Goal: Task Accomplishment & Management: Complete application form

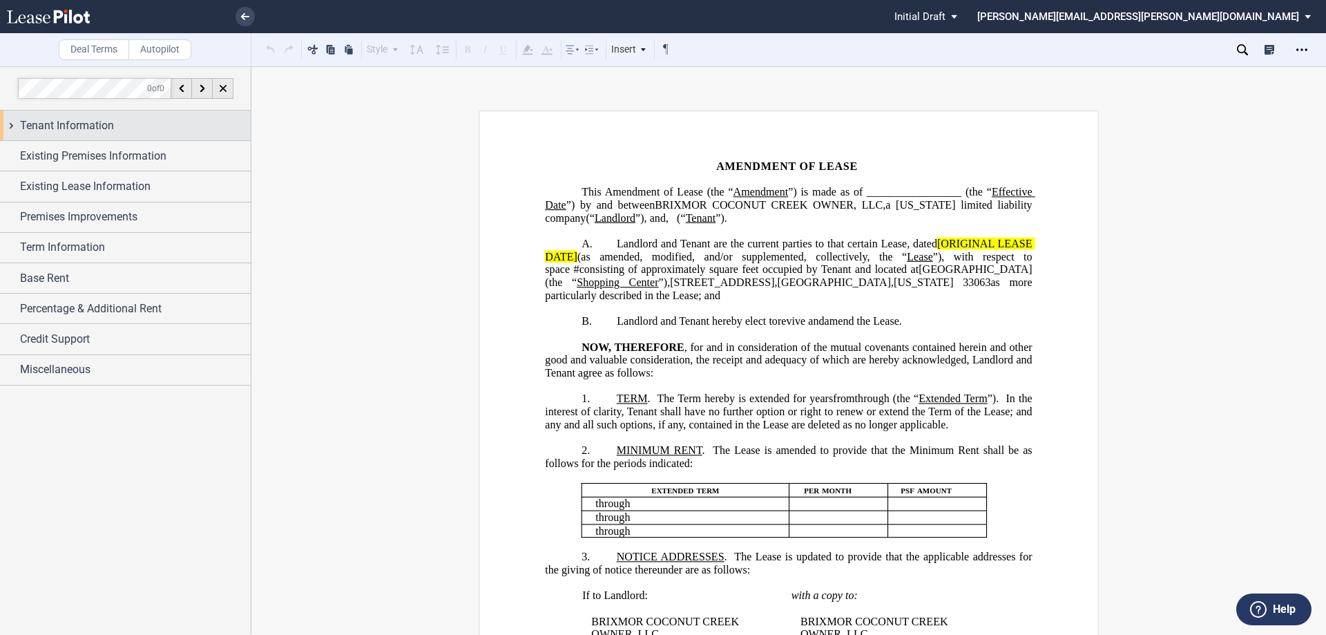
click at [9, 126] on div "Tenant Information" at bounding box center [125, 125] width 251 height 30
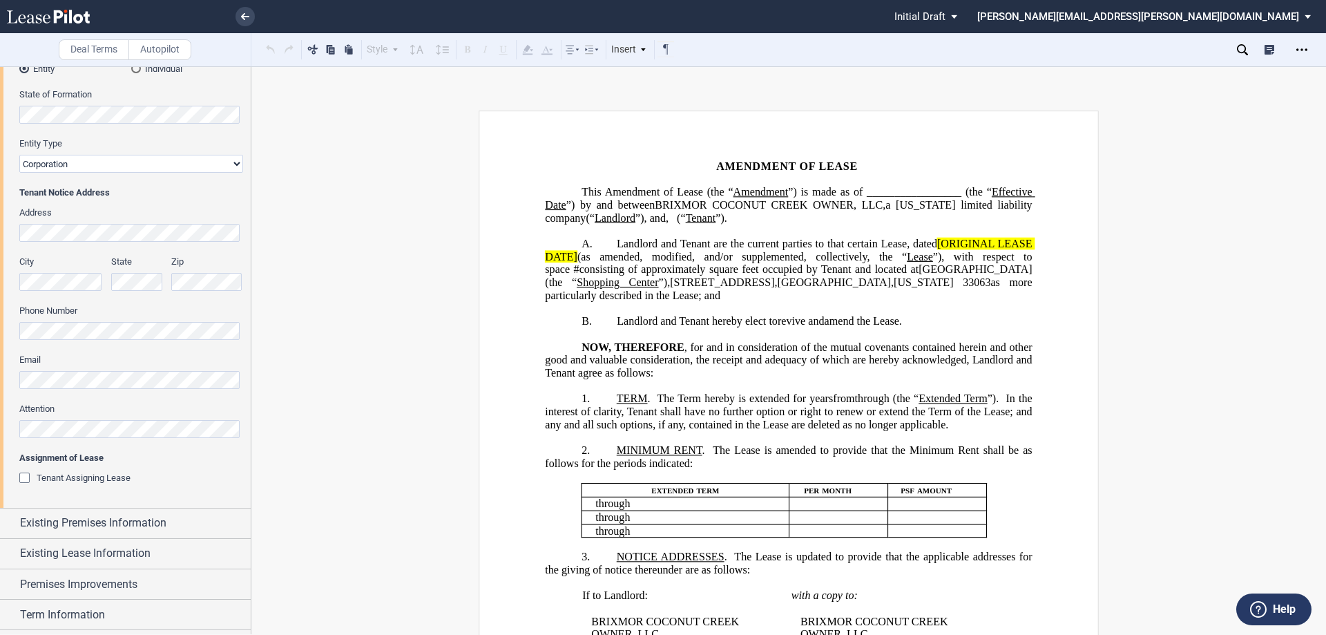
scroll to position [207, 0]
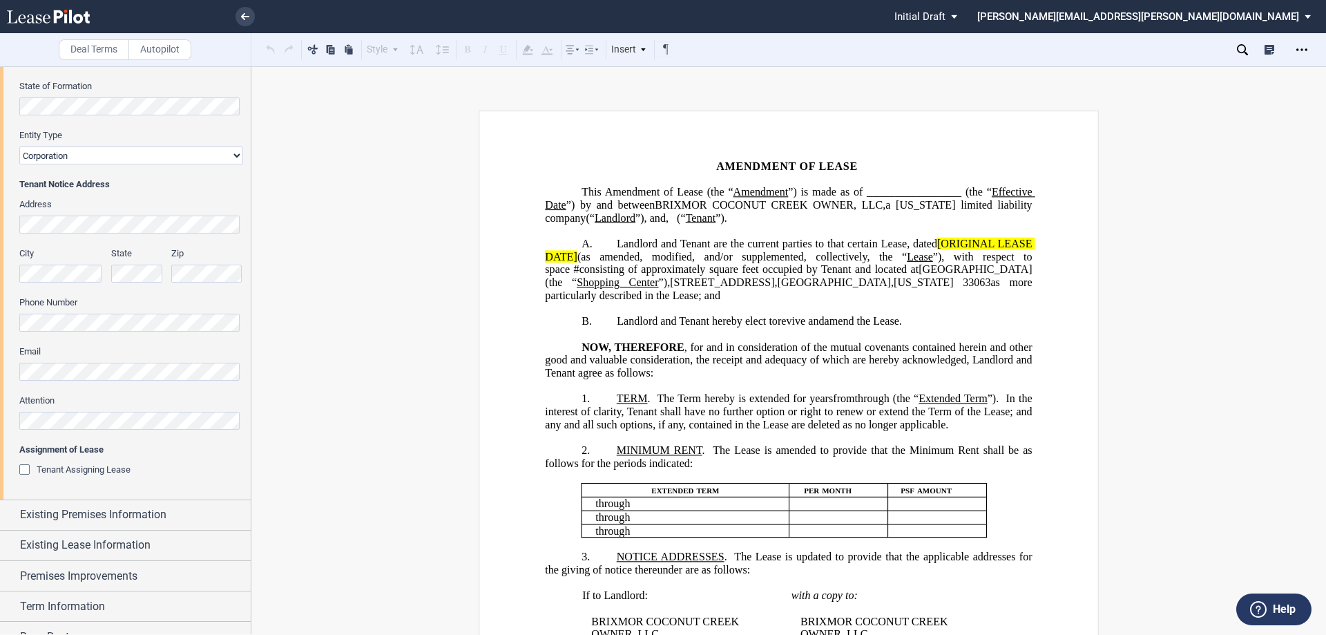
click at [27, 470] on div "Tenant Assigning Lease" at bounding box center [26, 471] width 14 height 14
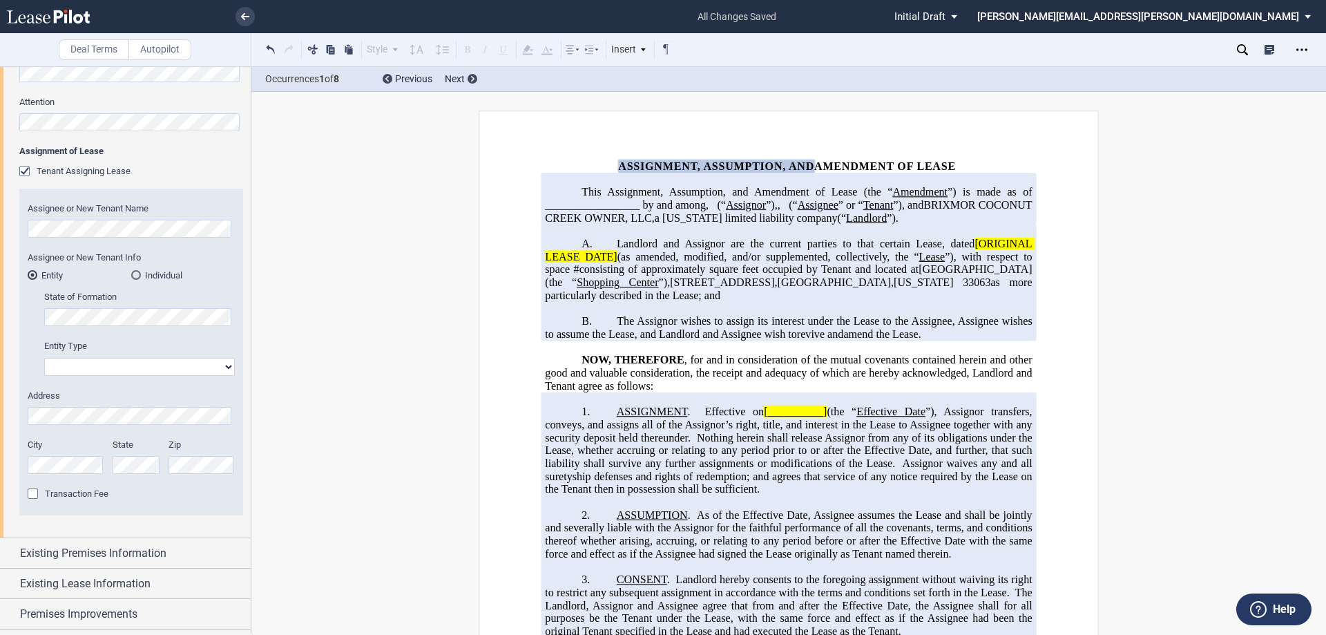
scroll to position [552, 0]
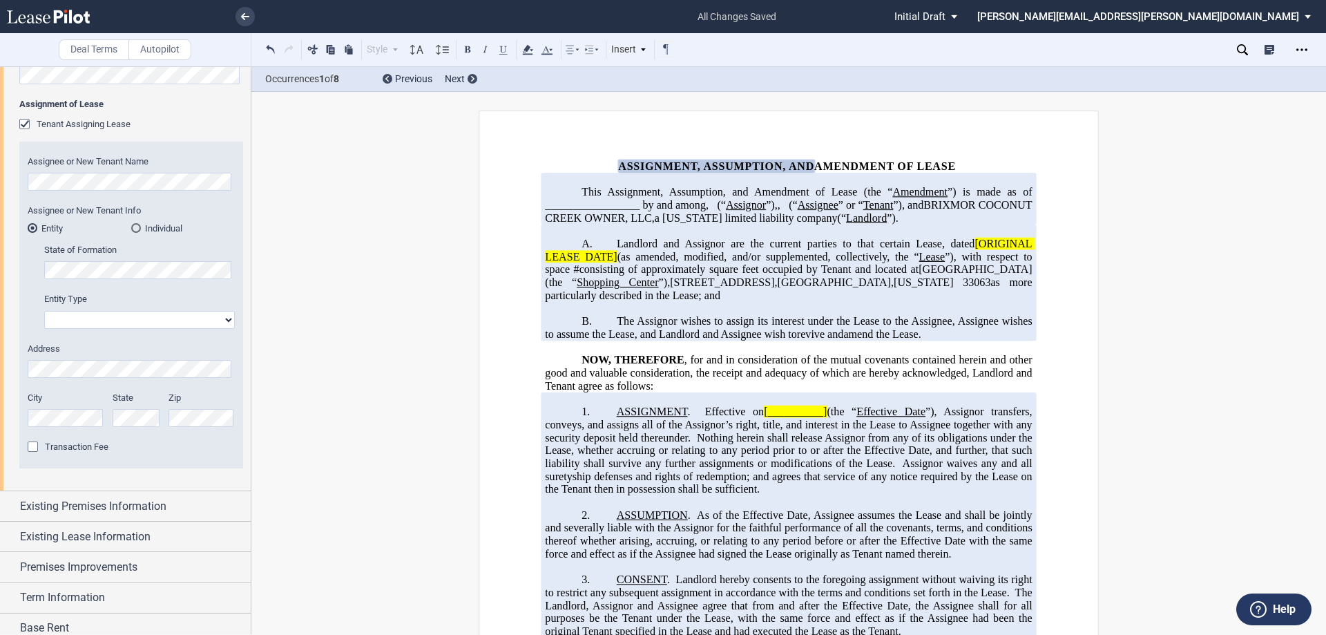
click at [757, 250] on span "Landlord and Assignor are the current parties to that certain Lease, dated" at bounding box center [796, 244] width 358 height 12
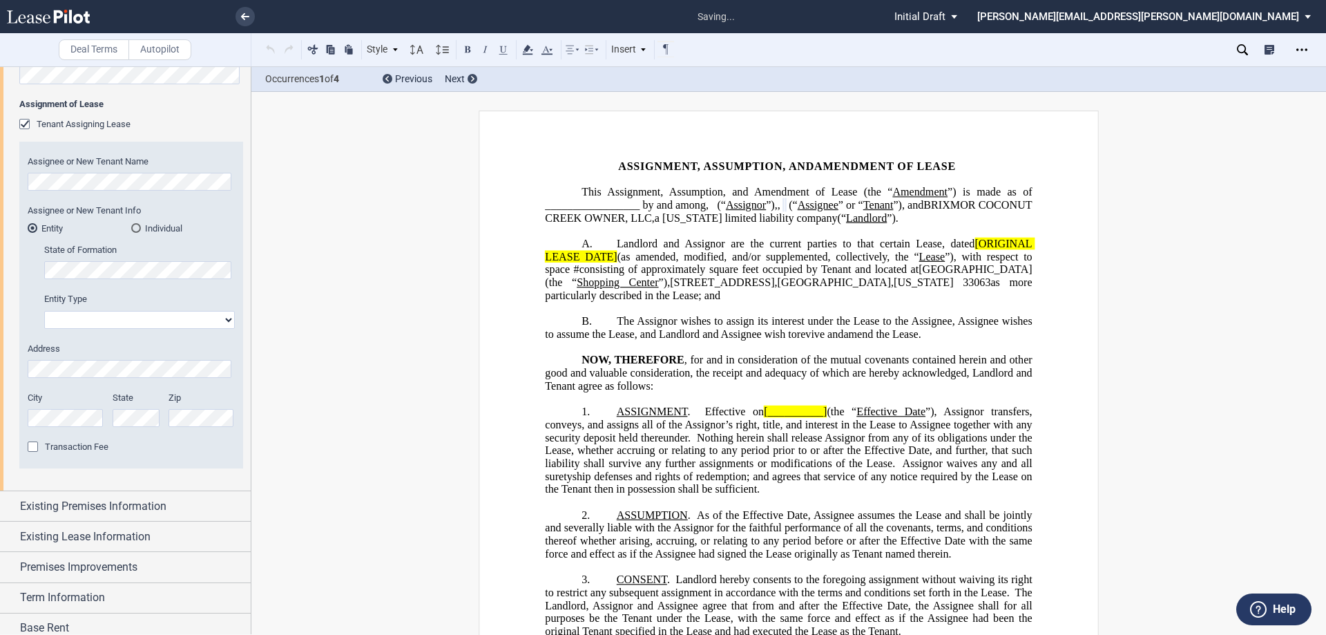
drag, startPoint x: 63, startPoint y: 317, endPoint x: 209, endPoint y: 322, distance: 146.5
click at [64, 317] on select "Corporation Limited Liability Company General Partnership Limited Partnership O…" at bounding box center [139, 320] width 191 height 18
select select "limited liability company"
click at [44, 311] on select "Corporation Limited Liability Company General Partnership Limited Partnership O…" at bounding box center [139, 320] width 191 height 18
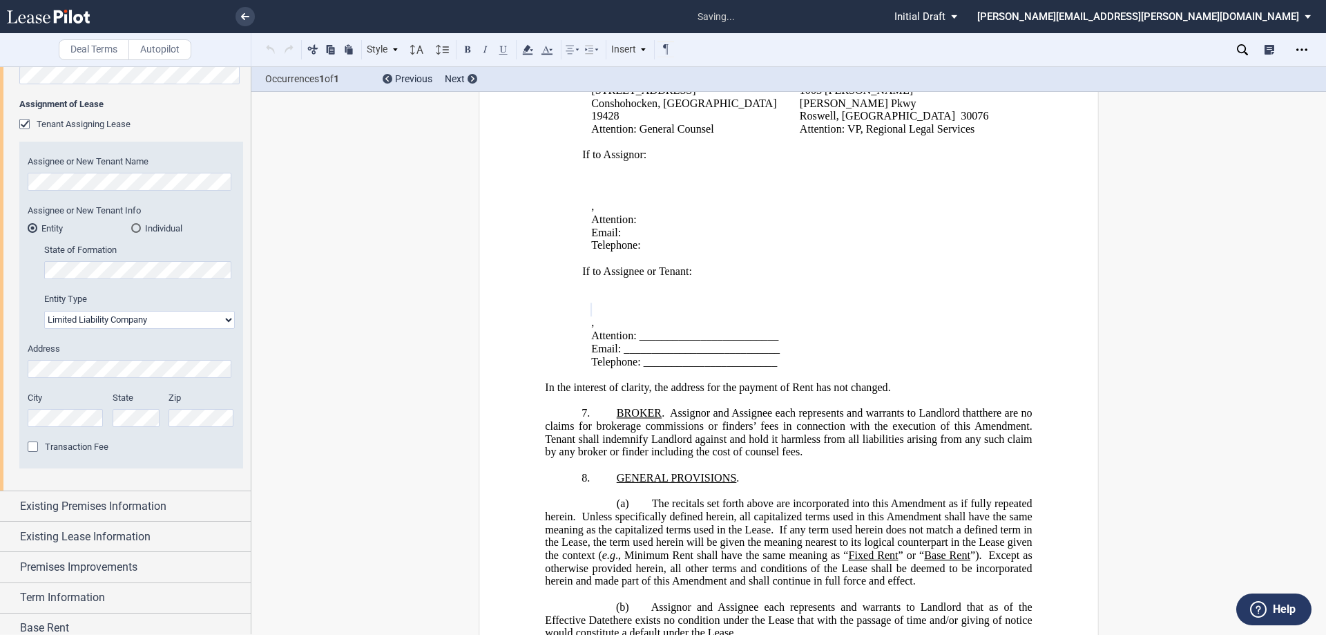
scroll to position [844, 0]
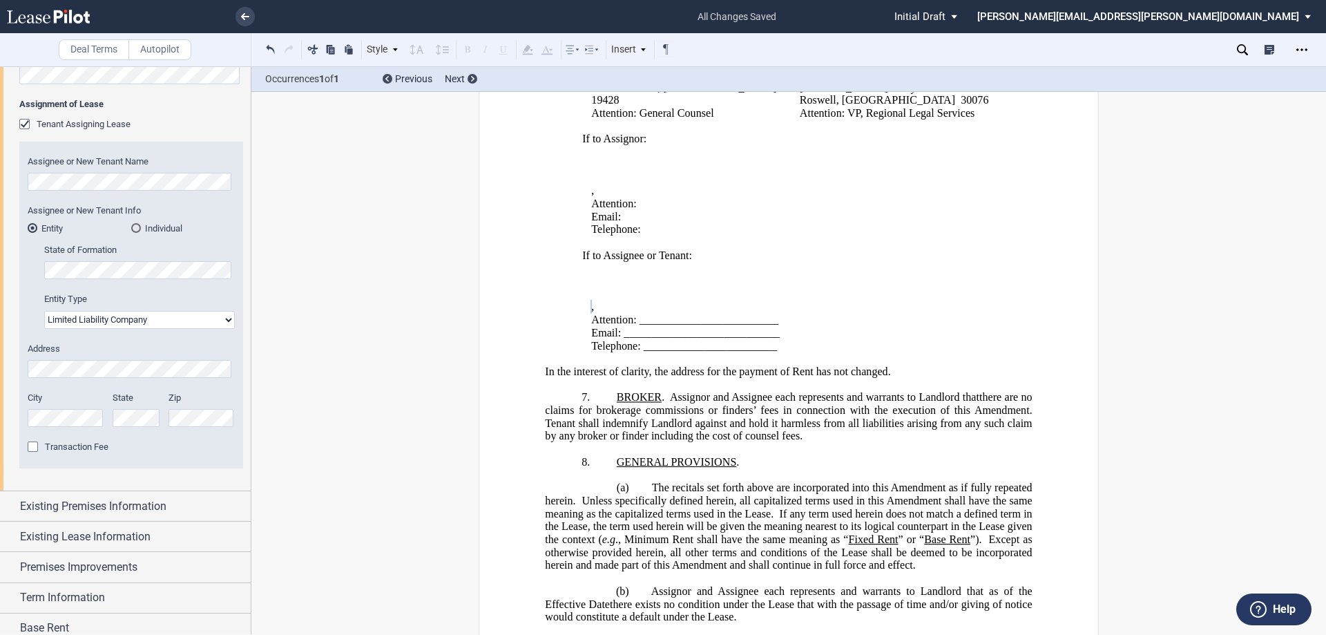
click at [235, 373] on div "Assignee or New Tenant Name New Tenant Trade Name Assignee or New Tenant Info E…" at bounding box center [131, 305] width 224 height 327
click at [158, 461] on div "Assignee or New Tenant Name New Tenant Trade Name Assignee or New Tenant Info E…" at bounding box center [131, 305] width 224 height 327
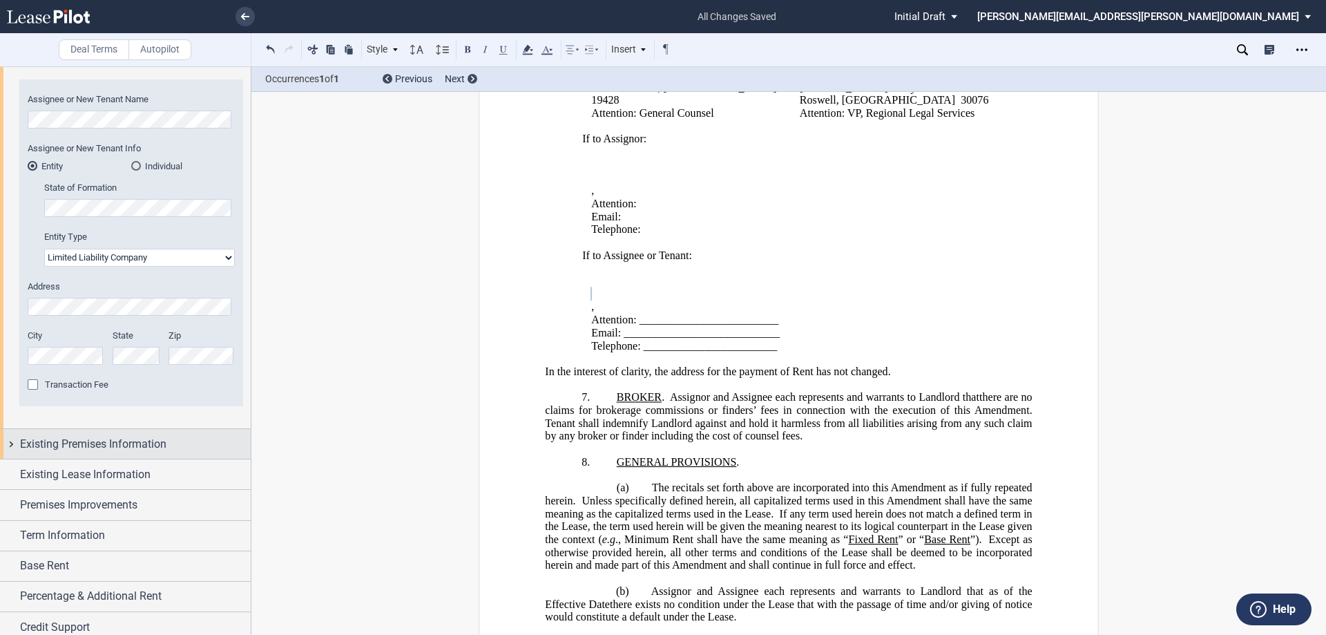
scroll to position [653, 0]
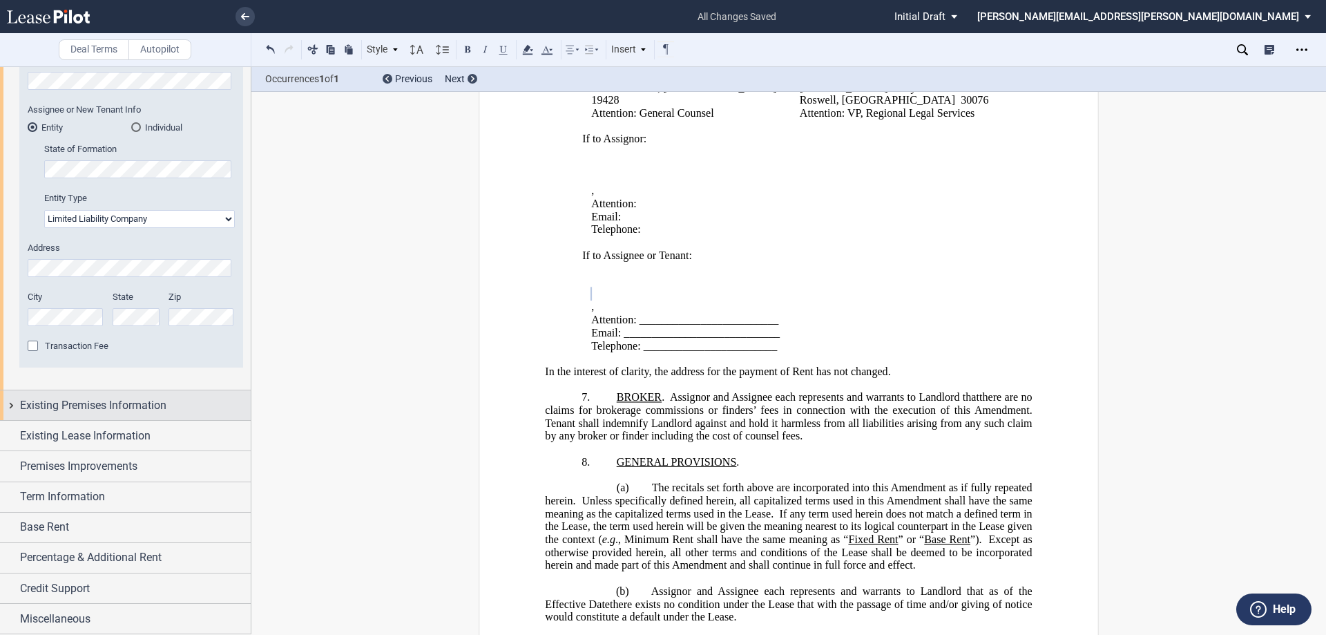
click at [12, 406] on div "Existing Premises Information" at bounding box center [125, 405] width 251 height 30
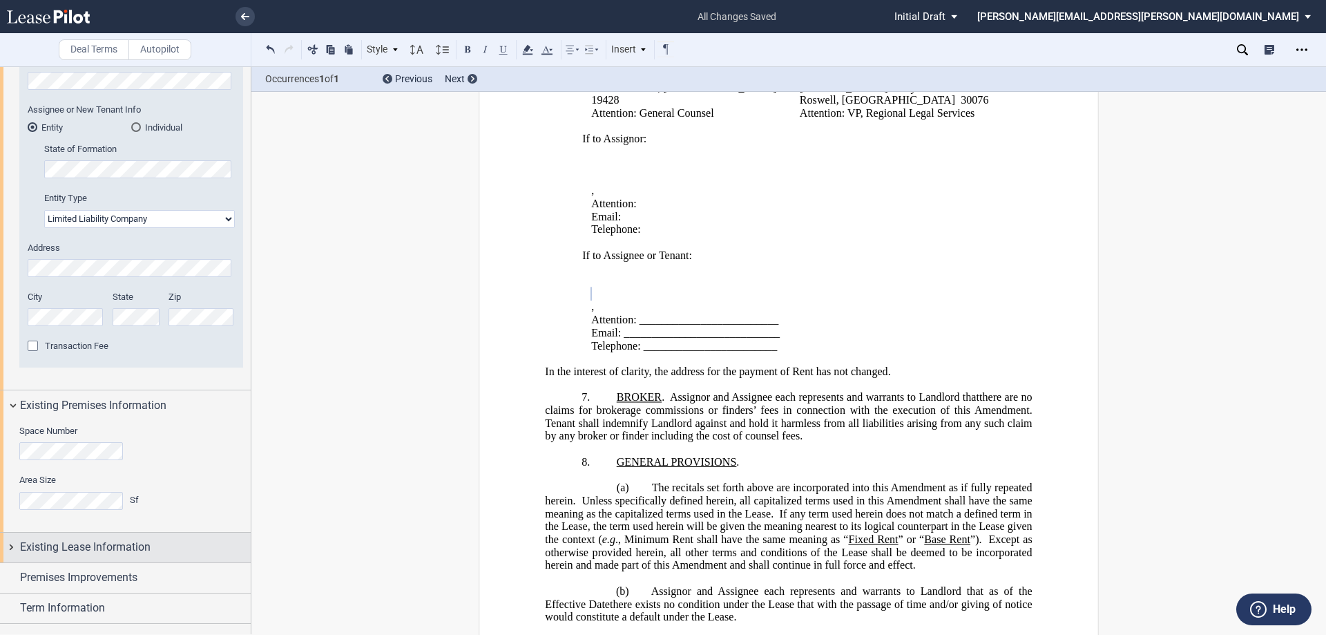
click at [12, 548] on div "Existing Lease Information" at bounding box center [125, 547] width 251 height 30
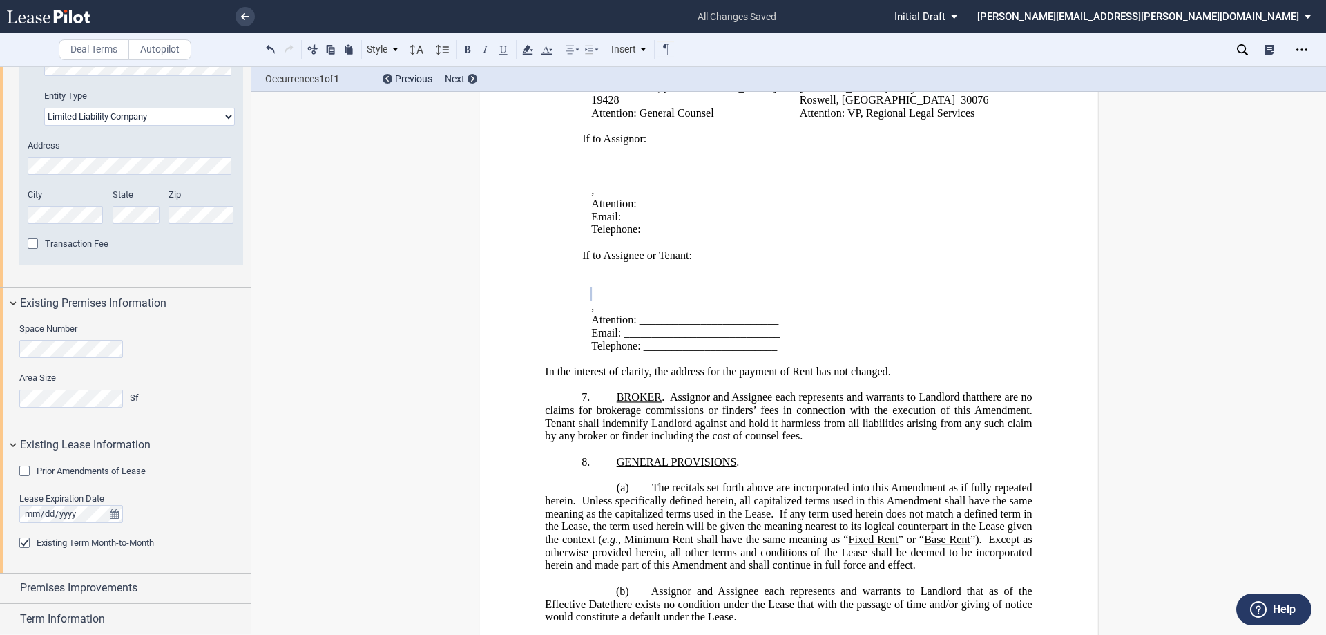
scroll to position [860, 0]
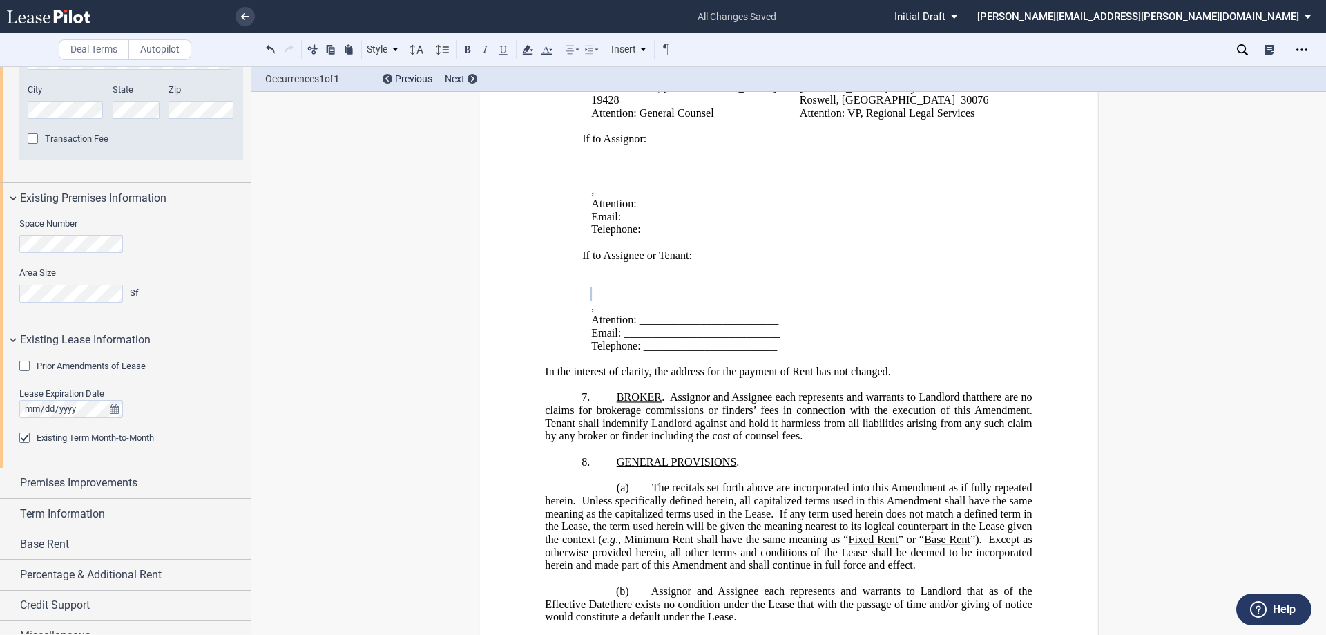
click at [786, 301] on p "﻿ ﻿" at bounding box center [795, 294] width 409 height 13
click at [733, 437] on span "Tenant shall indemnify Landlord against and hold it harmless from all liabiliti…" at bounding box center [790, 429] width 490 height 25
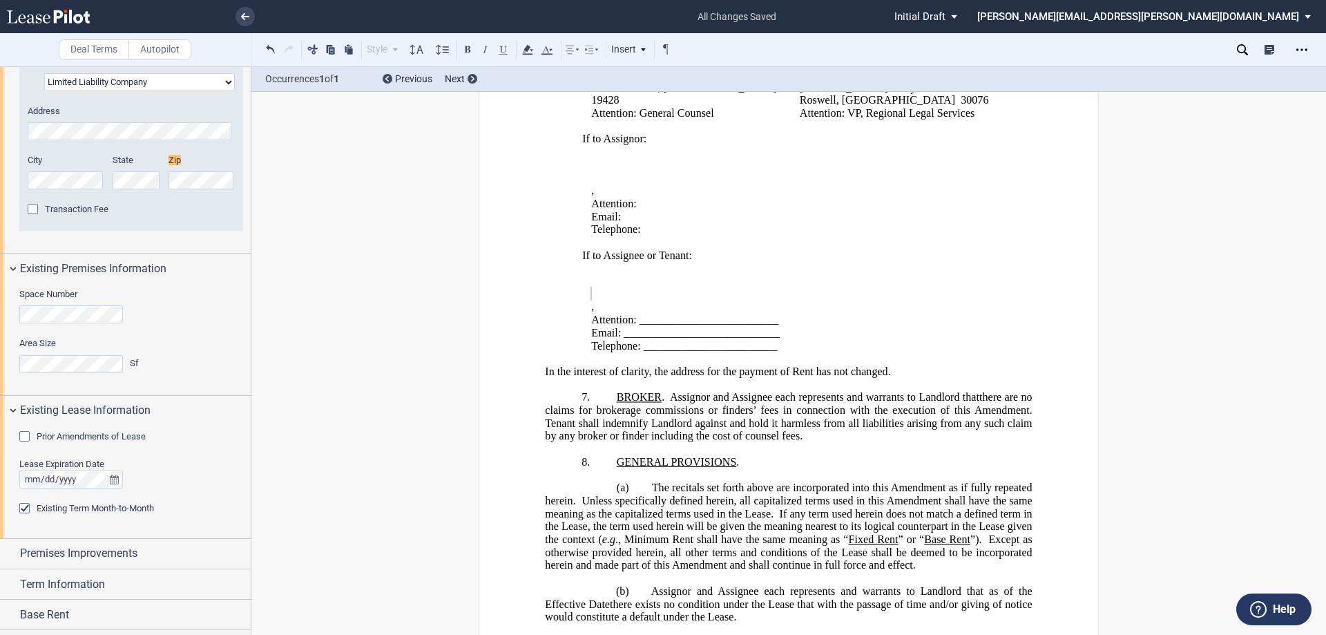
scroll to position [599, 0]
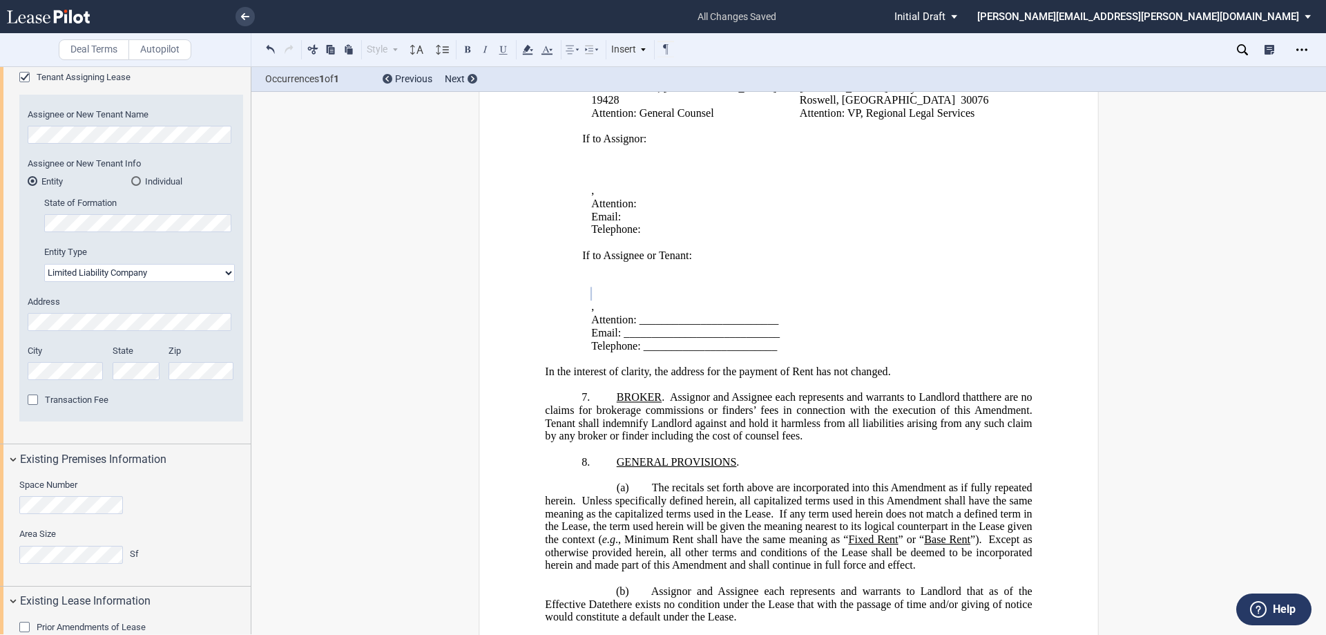
click at [703, 326] on span "Attention: _________________________" at bounding box center [684, 319] width 187 height 12
drag, startPoint x: 707, startPoint y: 324, endPoint x: 722, endPoint y: 306, distance: 23.1
click at [709, 314] on p "﻿ ﻿ , ﻿ ﻿ ﻿ ﻿" at bounding box center [795, 307] width 409 height 13
click at [637, 326] on span "Attention: _________________________" at bounding box center [684, 319] width 187 height 12
click at [771, 352] on span "Telephone: ________________________" at bounding box center [684, 346] width 186 height 12
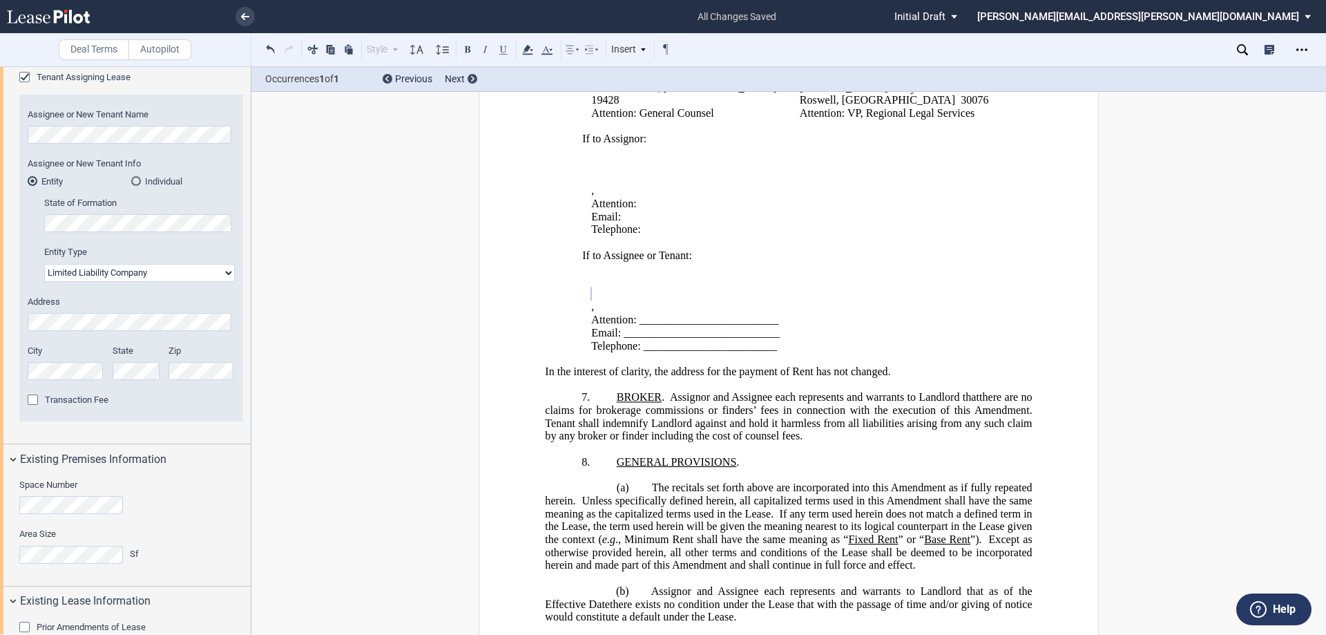
drag, startPoint x: 637, startPoint y: 334, endPoint x: 722, endPoint y: 321, distance: 85.9
click at [644, 326] on span "Attention: _________________________" at bounding box center [684, 319] width 187 height 12
click at [679, 326] on span "Attention: _________________________" at bounding box center [684, 319] width 187 height 12
click at [637, 326] on span "Attention: _________________________" at bounding box center [684, 319] width 187 height 12
drag, startPoint x: 753, startPoint y: 313, endPoint x: 768, endPoint y: 255, distance: 59.8
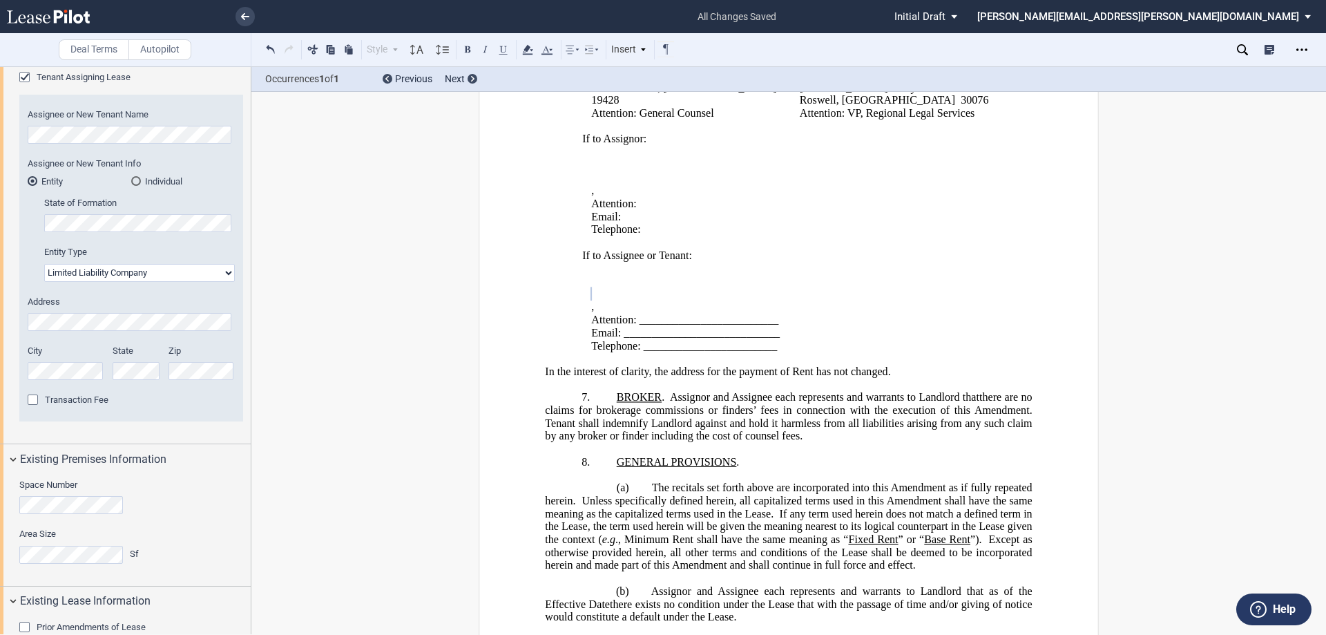
click at [753, 313] on td "If to Assignor: ﻿ ﻿ ﻿ ﻿ ﻿ ﻿ , ﻿ ﻿ ﻿ ﻿ Attention: ﻿ ﻿ Email: ﻿ ﻿ Telephone: ﻿ ﻿ …" at bounding box center [791, 243] width 427 height 220
click at [591, 287] on span "﻿ ﻿" at bounding box center [591, 281] width 0 height 12
click at [637, 326] on span "Attention: _________________________" at bounding box center [684, 319] width 187 height 12
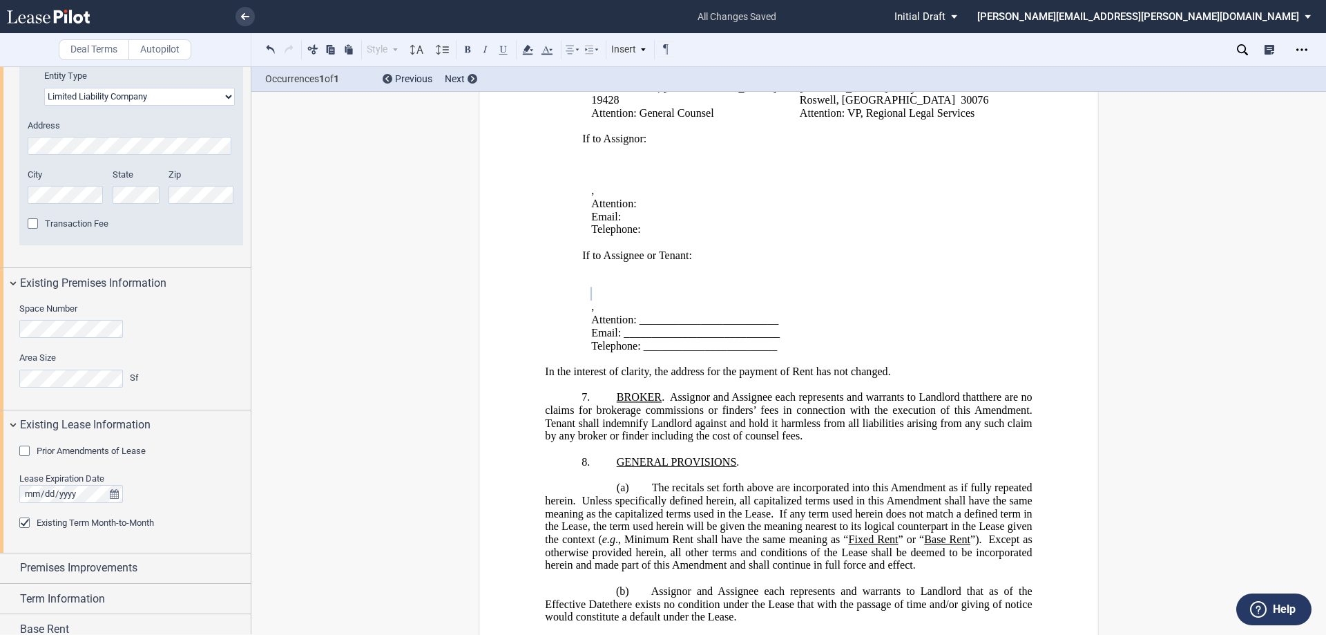
scroll to position [876, 0]
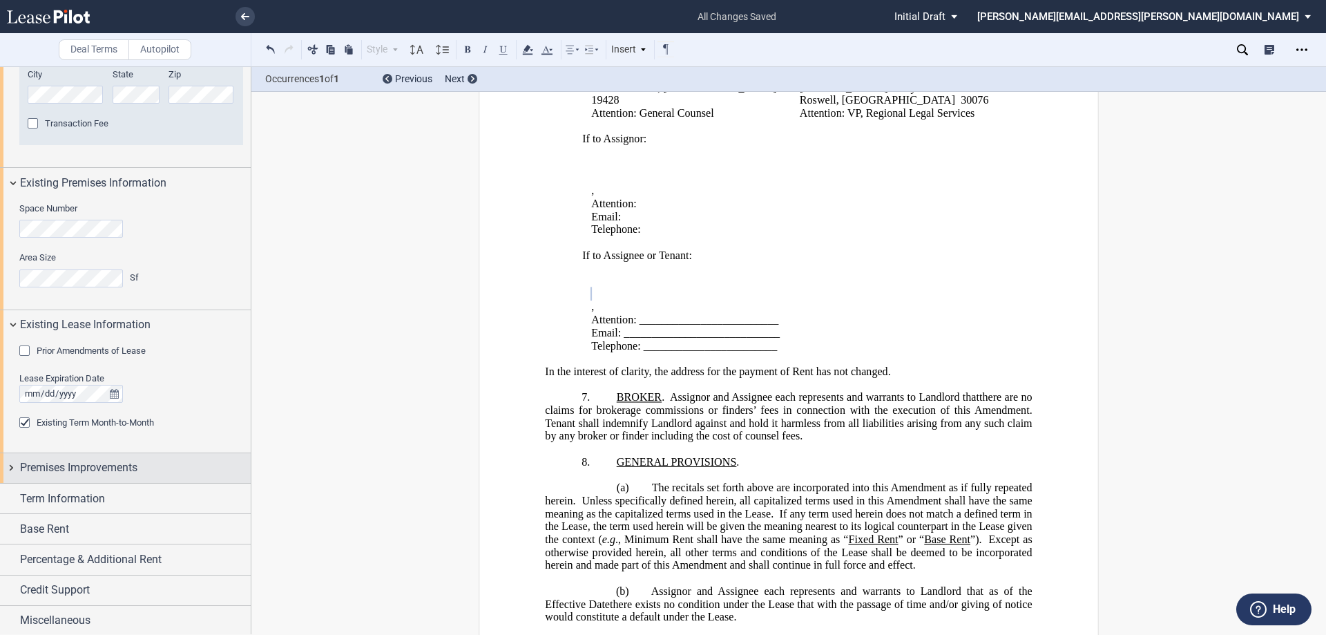
click at [11, 467] on div "Premises Improvements" at bounding box center [125, 468] width 251 height 30
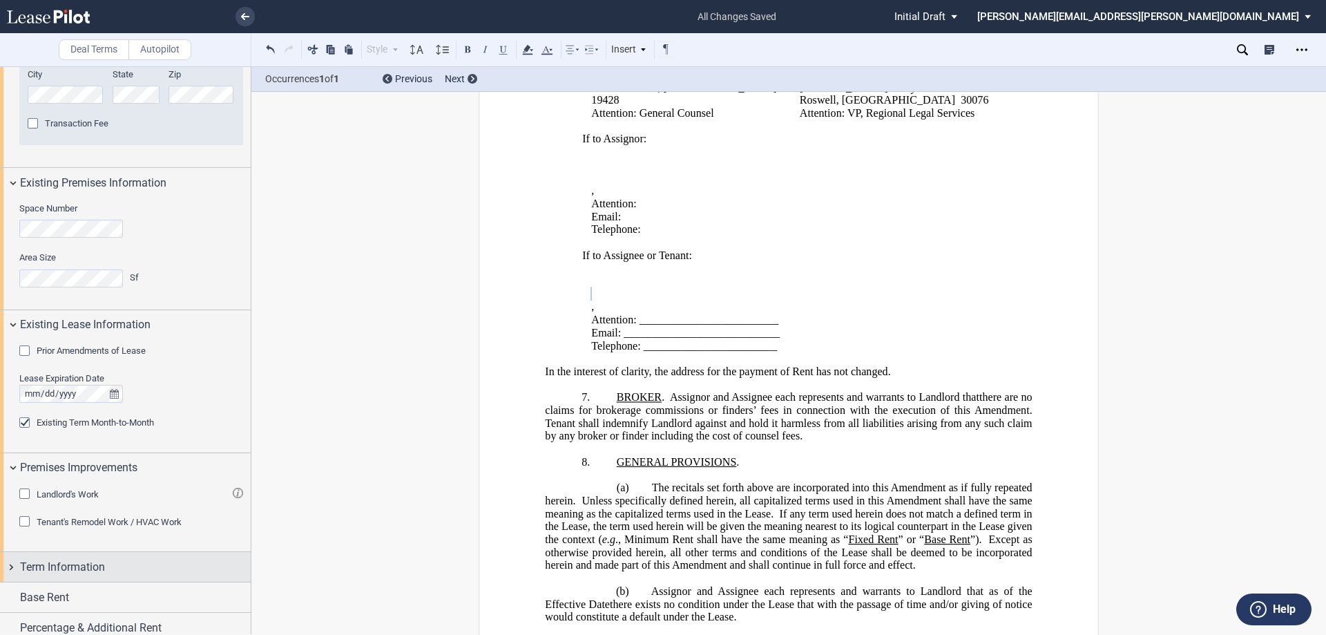
click at [10, 572] on div "Term Information" at bounding box center [125, 567] width 251 height 30
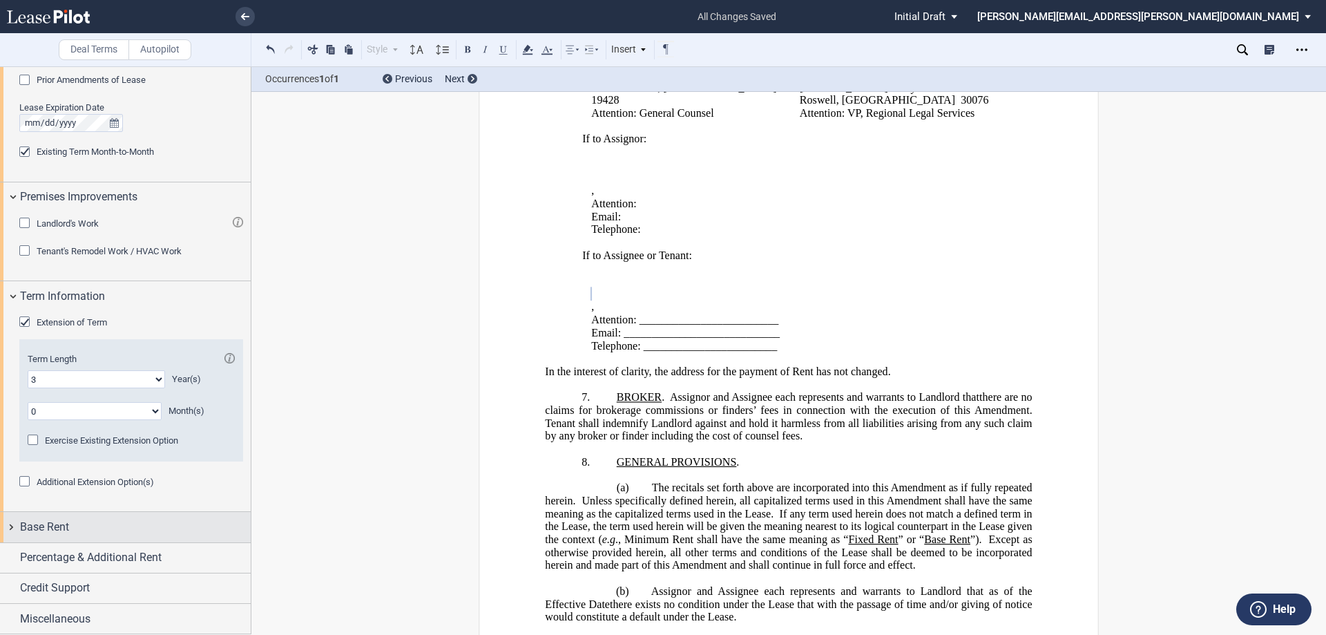
click at [11, 528] on div "Base Rent" at bounding box center [125, 527] width 251 height 30
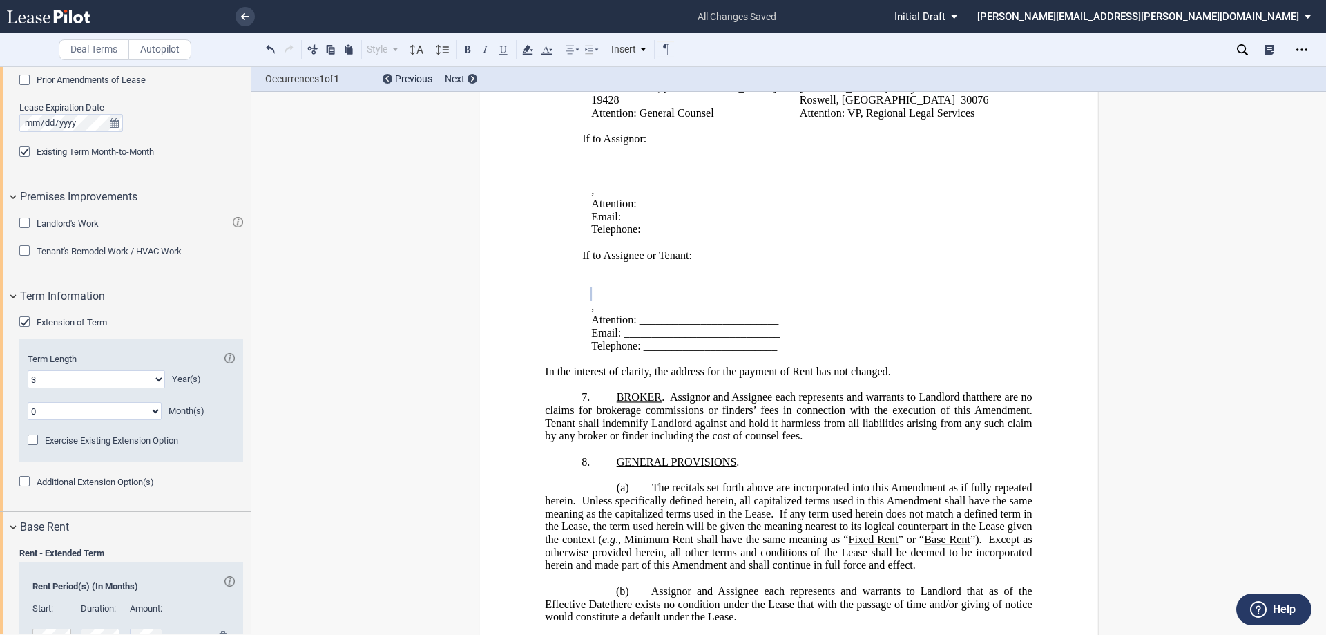
scroll to position [1373, 0]
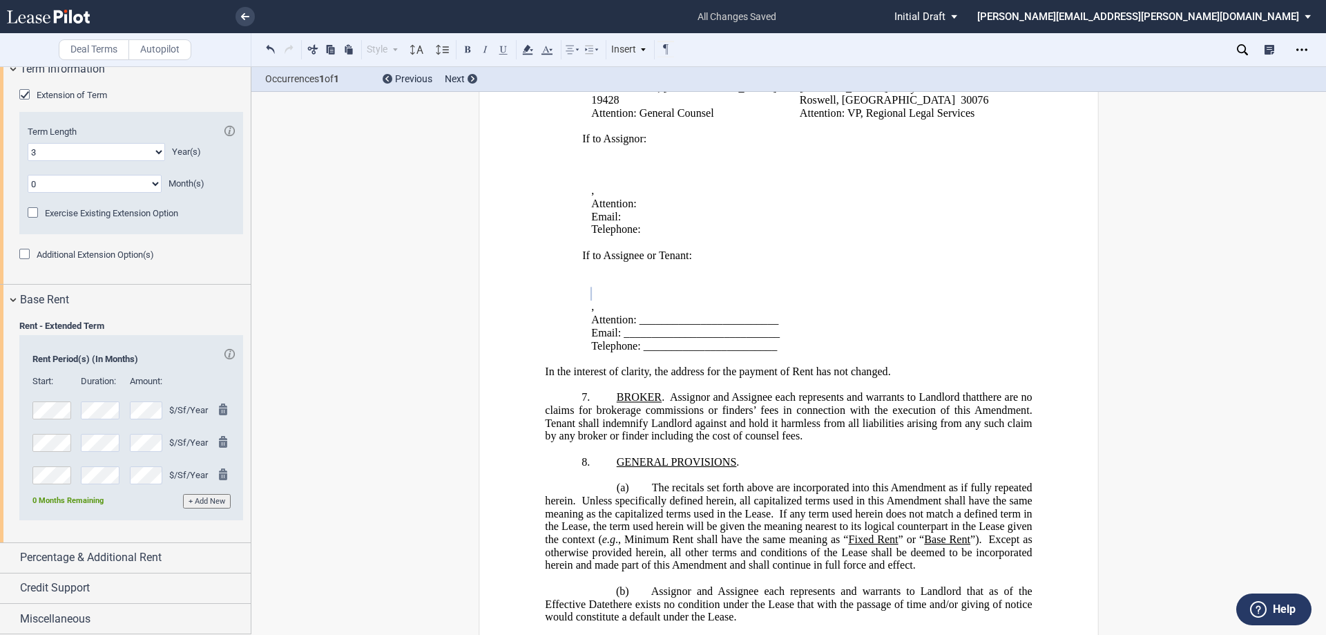
drag, startPoint x: 10, startPoint y: 557, endPoint x: 283, endPoint y: 551, distance: 272.8
click at [19, 559] on div "Percentage & Additional Rent" at bounding box center [125, 558] width 251 height 30
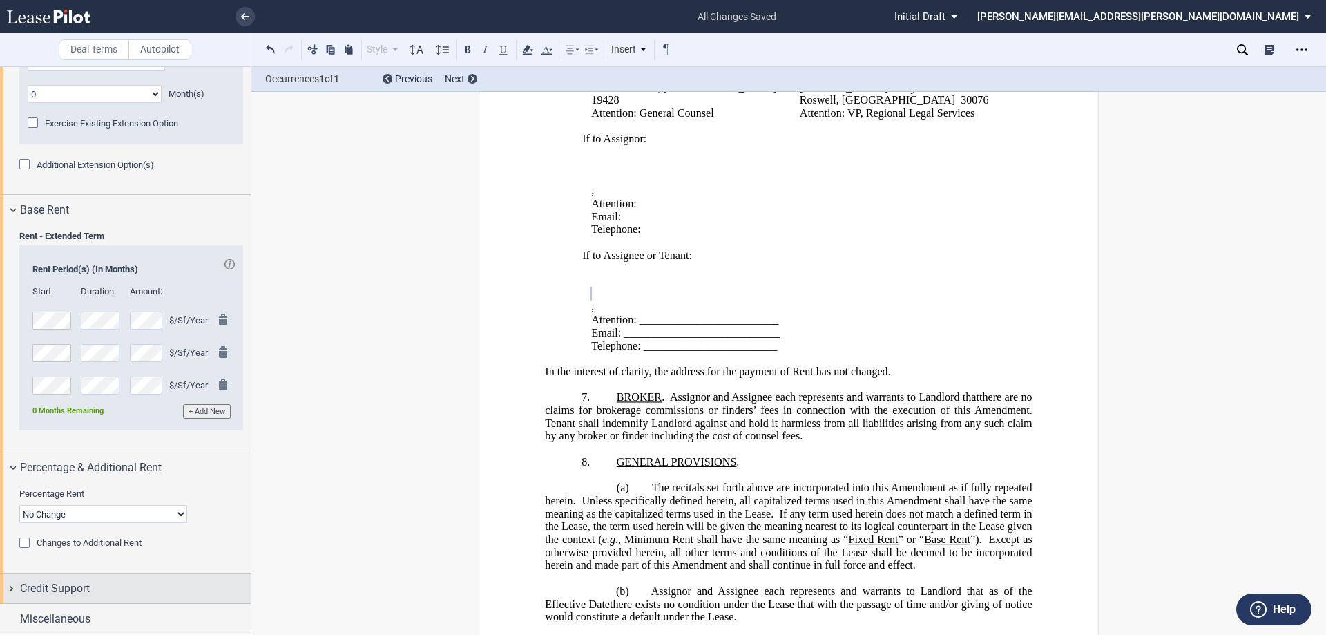
click at [11, 588] on div "Credit Support" at bounding box center [125, 588] width 251 height 30
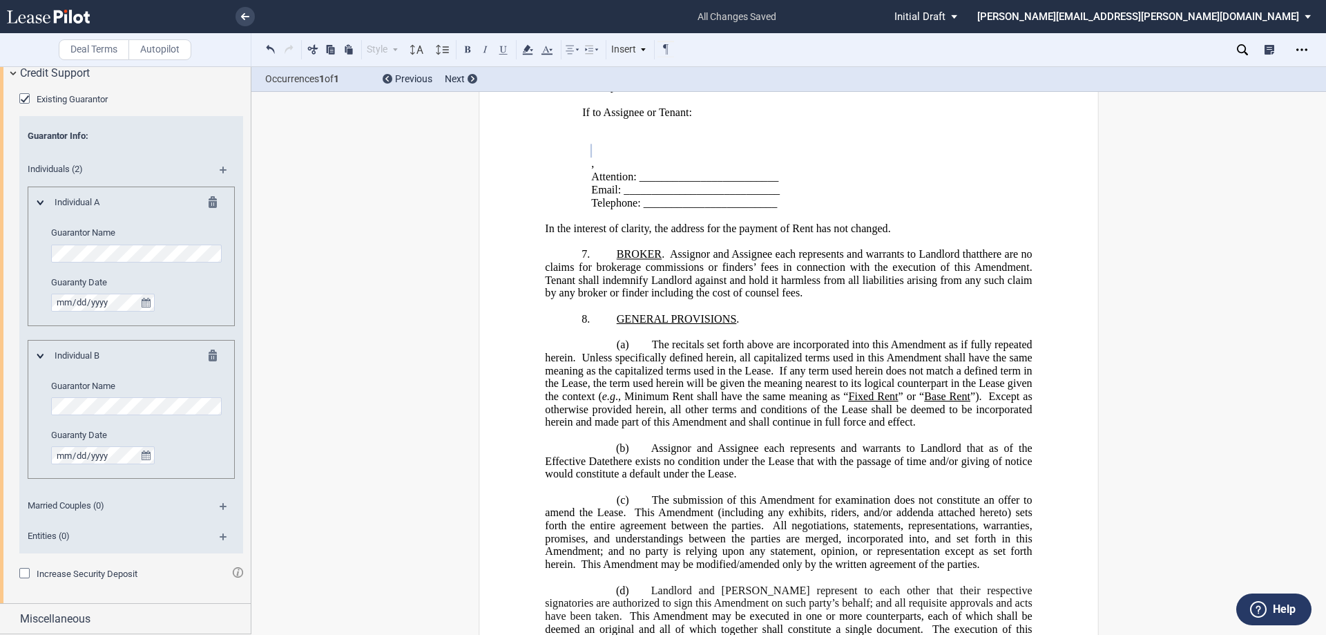
scroll to position [1258, 0]
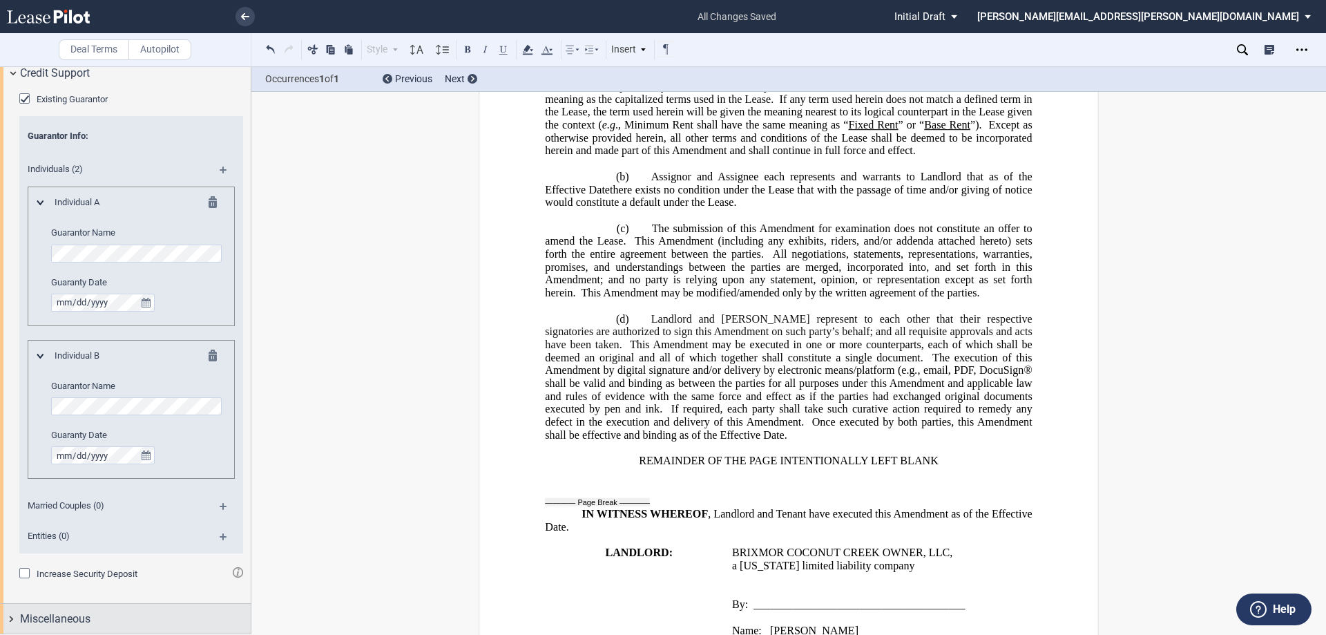
click at [11, 618] on div "Miscellaneous" at bounding box center [125, 619] width 251 height 30
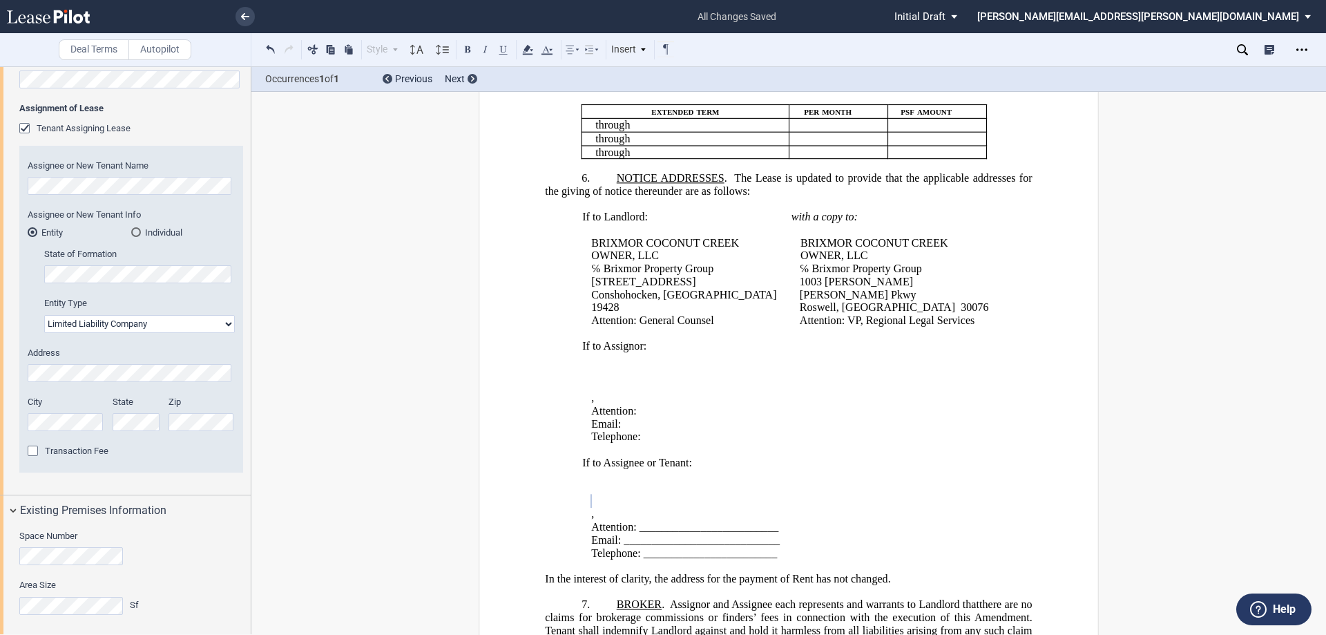
scroll to position [552, 0]
click at [817, 443] on p "Telephone: ﻿ ﻿" at bounding box center [795, 436] width 409 height 13
click at [675, 533] on span "Attention: _________________________" at bounding box center [684, 527] width 187 height 12
click at [637, 533] on span "Attention: _________________________" at bounding box center [684, 527] width 187 height 12
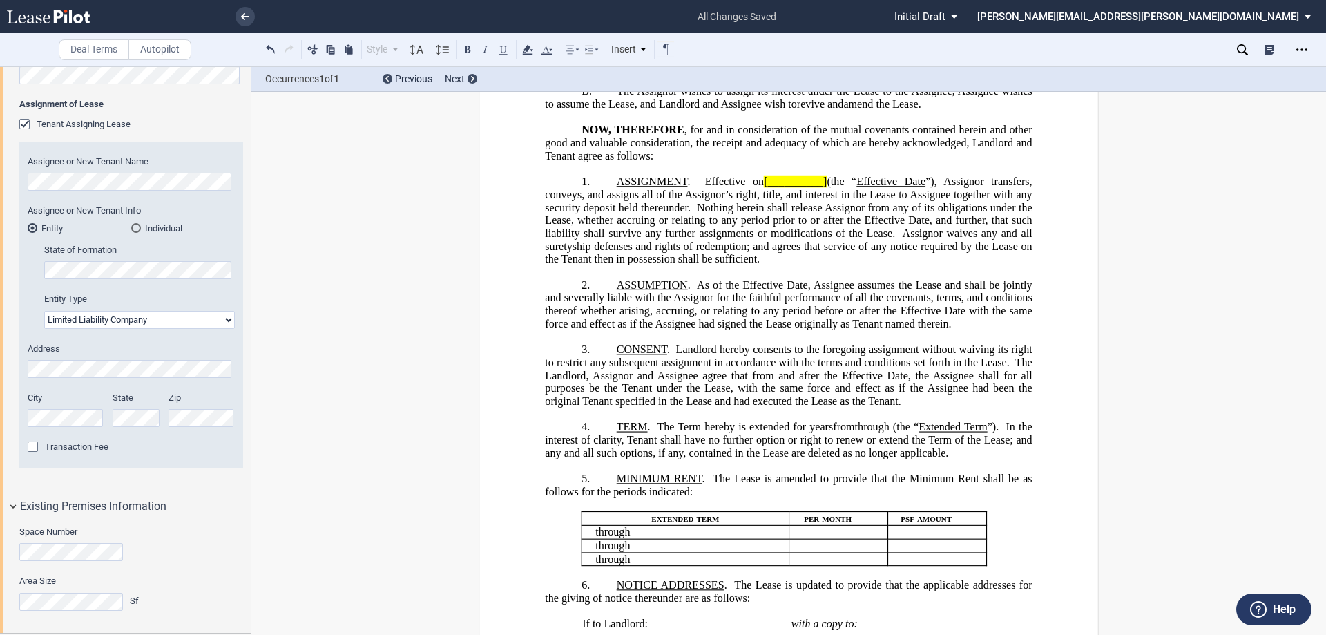
scroll to position [0, 0]
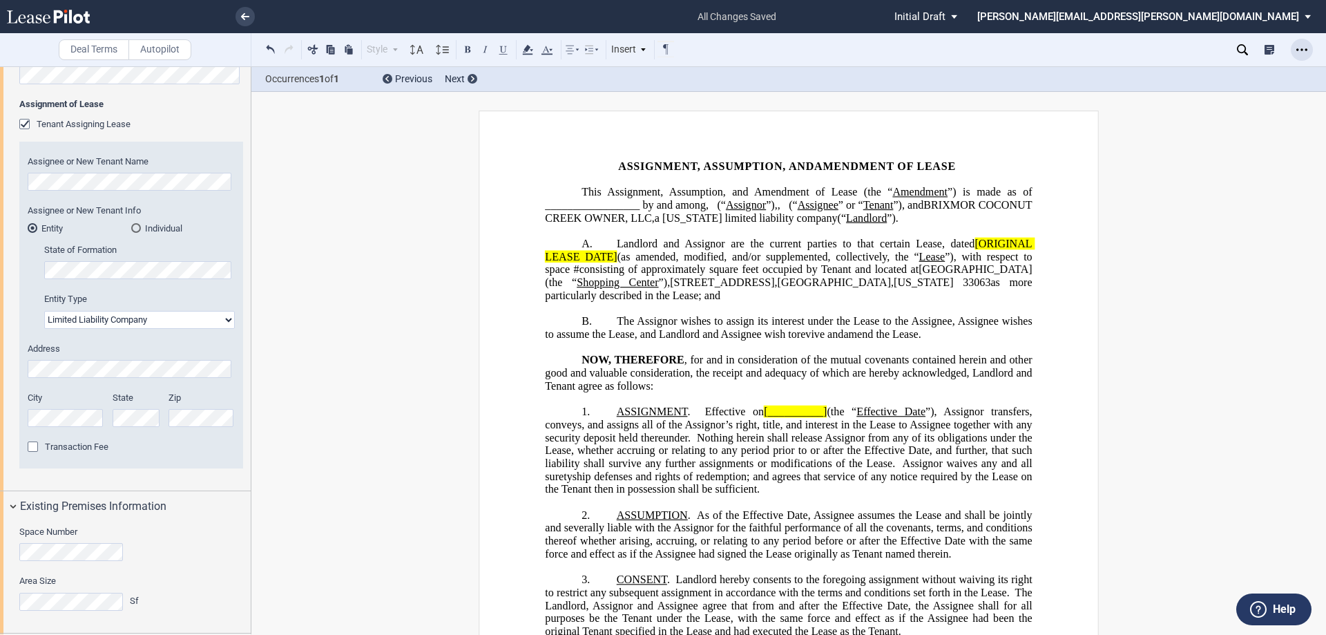
click at [1300, 48] on icon "Open Lease options menu" at bounding box center [1301, 49] width 11 height 11
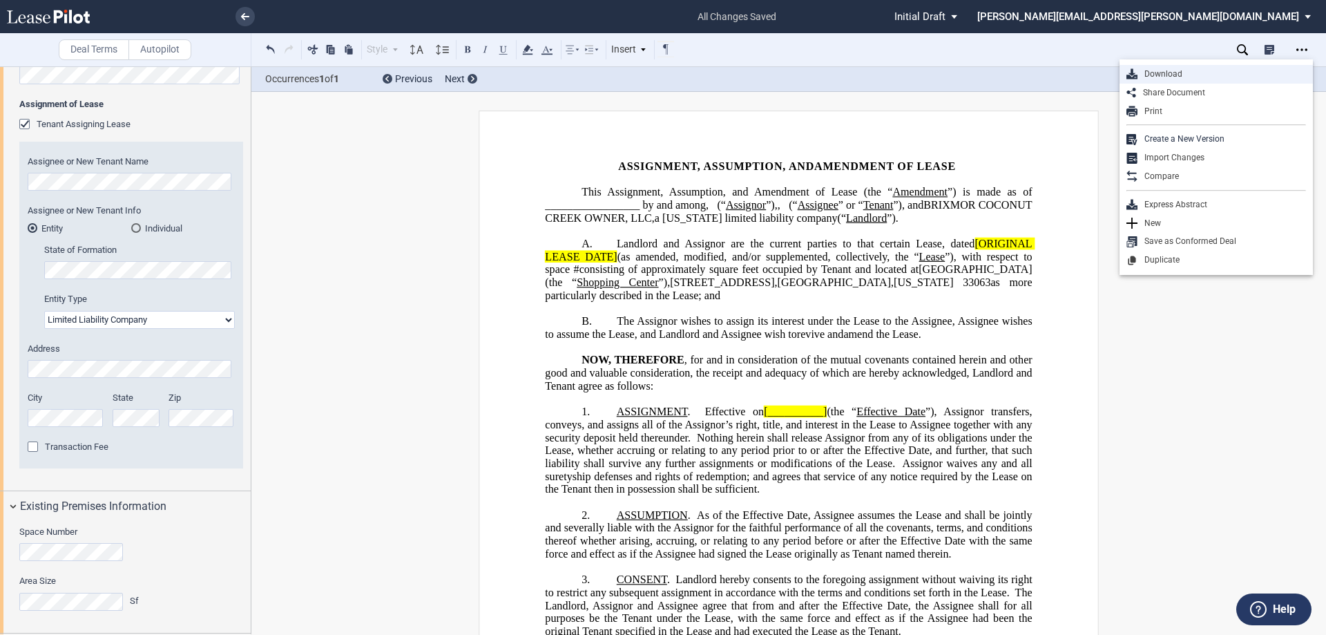
click at [1150, 68] on div "Download" at bounding box center [1221, 74] width 168 height 12
